Goal: Check status: Check status

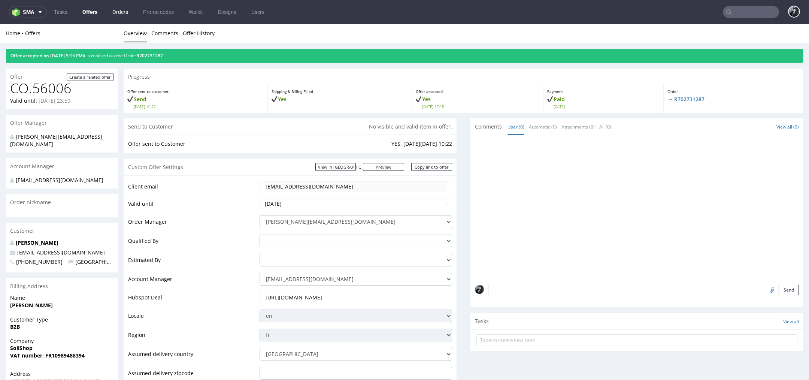
click at [115, 10] on link "Orders" at bounding box center [120, 12] width 25 height 12
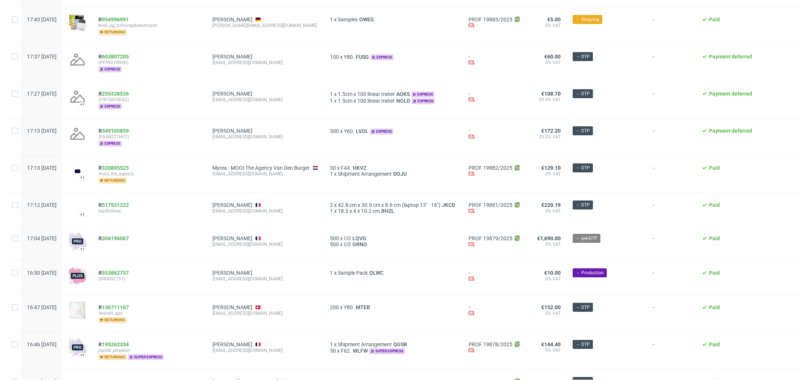
scroll to position [714, 0]
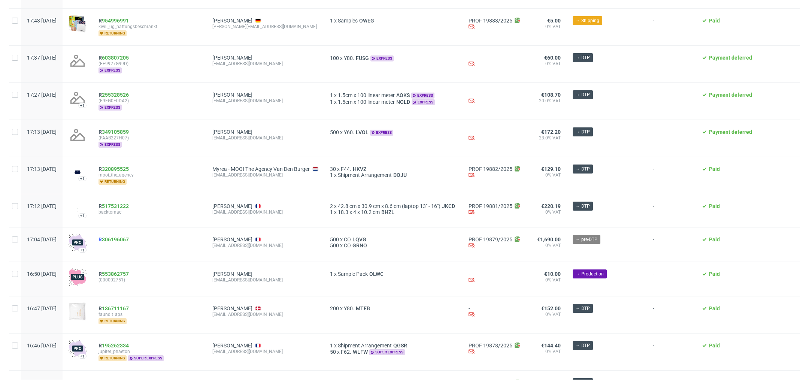
click at [129, 236] on link "306196067" at bounding box center [115, 239] width 27 height 6
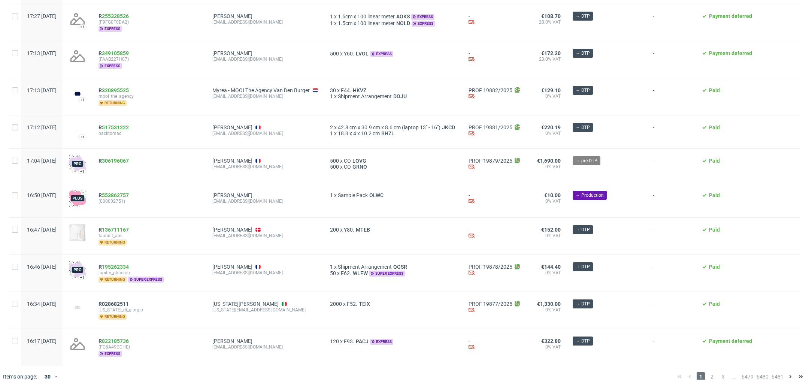
scroll to position [797, 0]
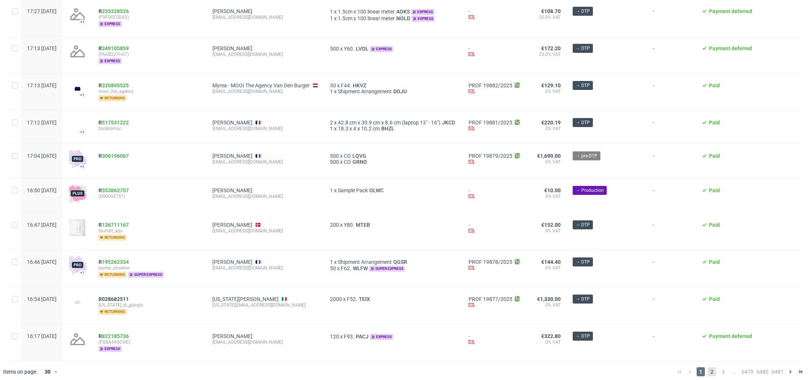
click at [708, 367] on span "2" at bounding box center [712, 371] width 8 height 9
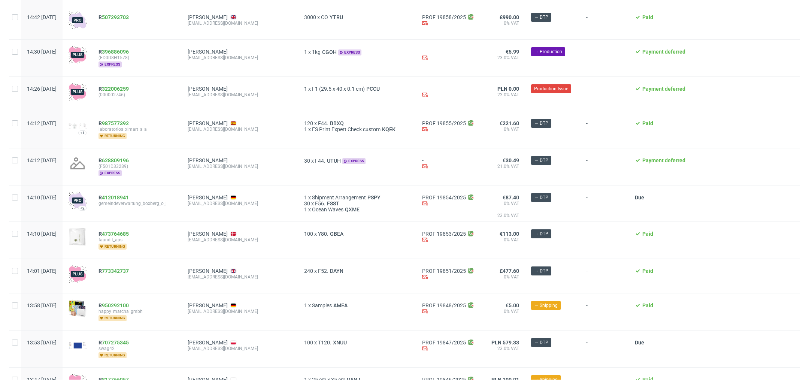
scroll to position [791, 0]
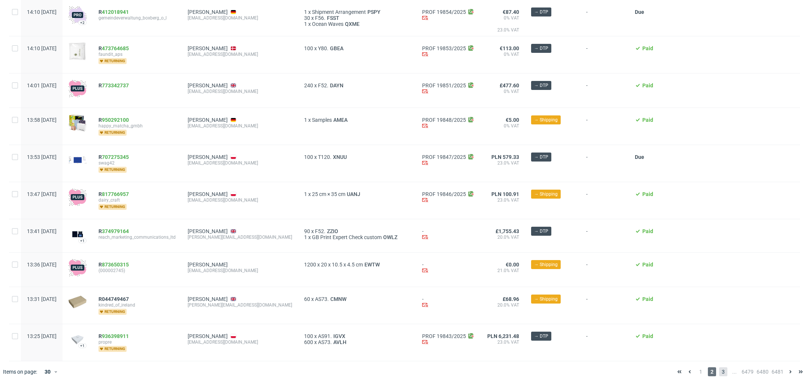
click at [719, 368] on span "3" at bounding box center [723, 371] width 8 height 9
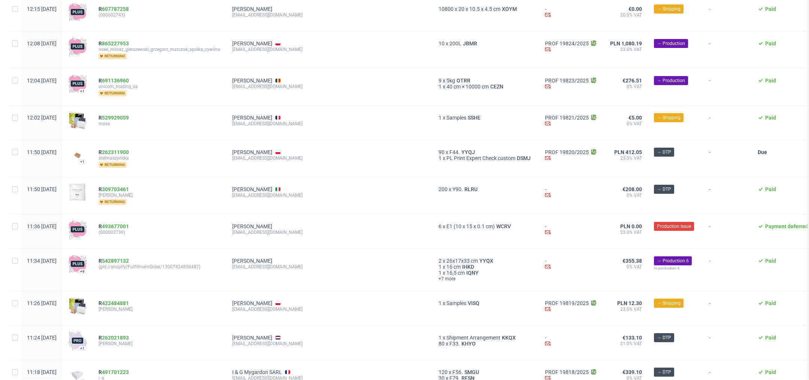
scroll to position [449, 0]
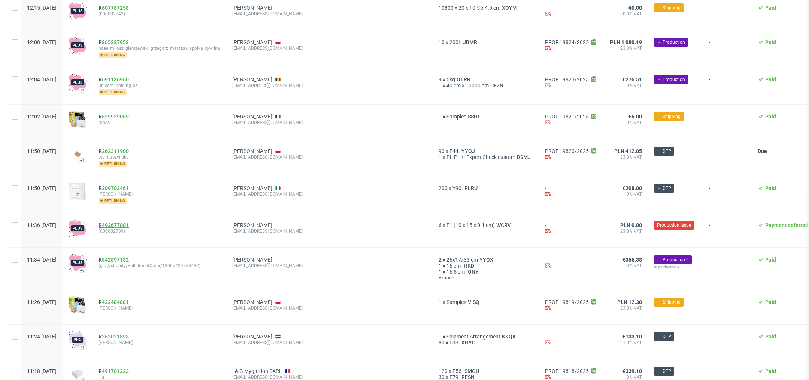
click at [129, 222] on link "493677001" at bounding box center [115, 225] width 27 height 6
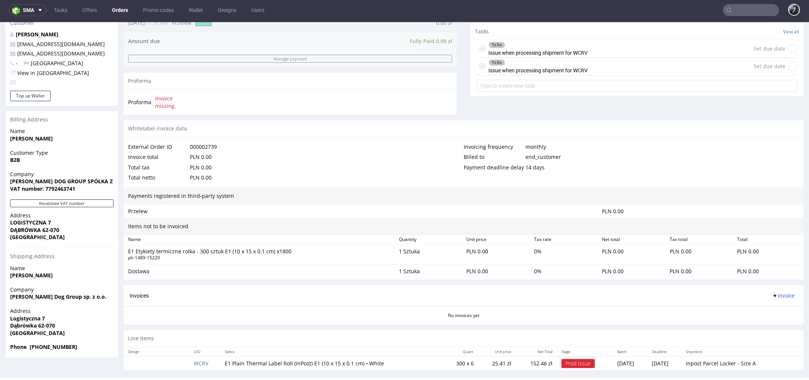
scroll to position [272, 0]
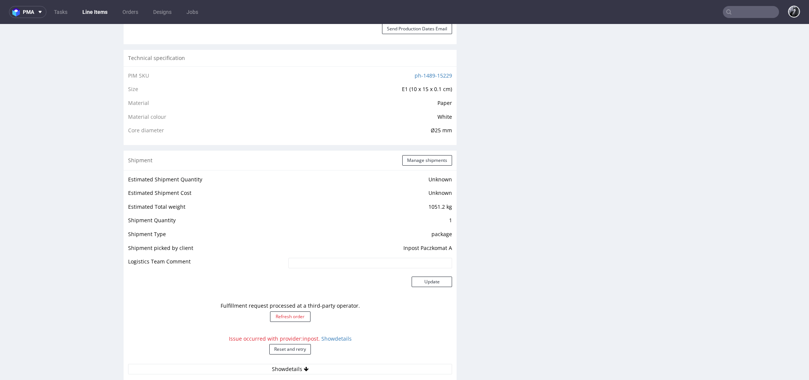
scroll to position [399, 0]
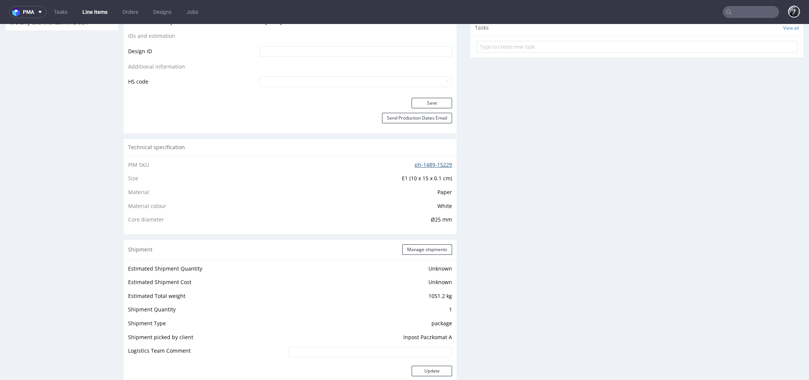
click at [429, 164] on link "ph-1489-15229" at bounding box center [433, 164] width 37 height 7
